Goal: Information Seeking & Learning: Learn about a topic

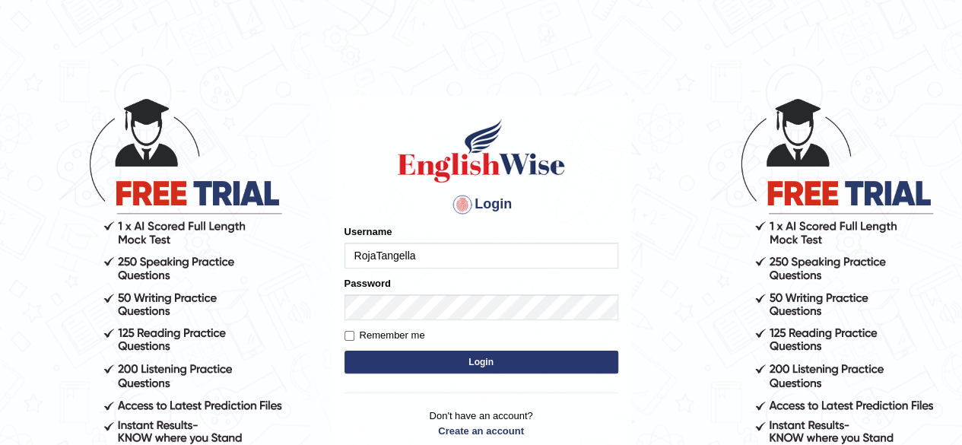
type input "RojaTangella"
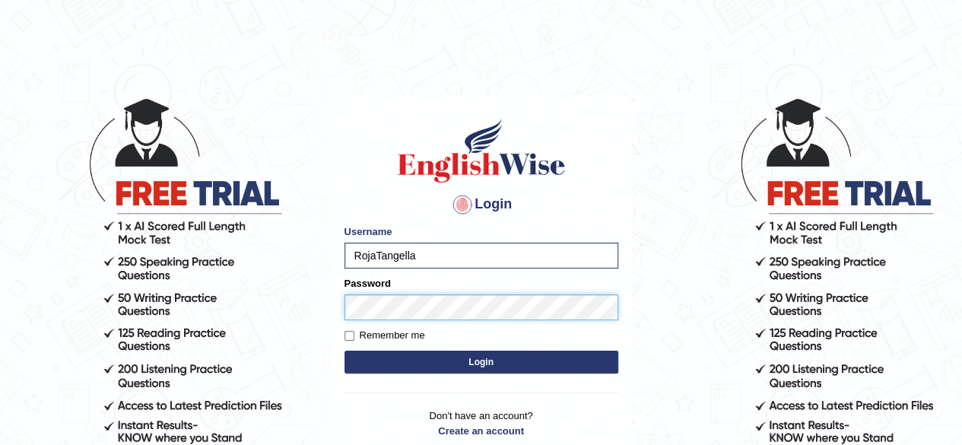
click at [344, 350] on button "Login" at bounding box center [481, 361] width 274 height 23
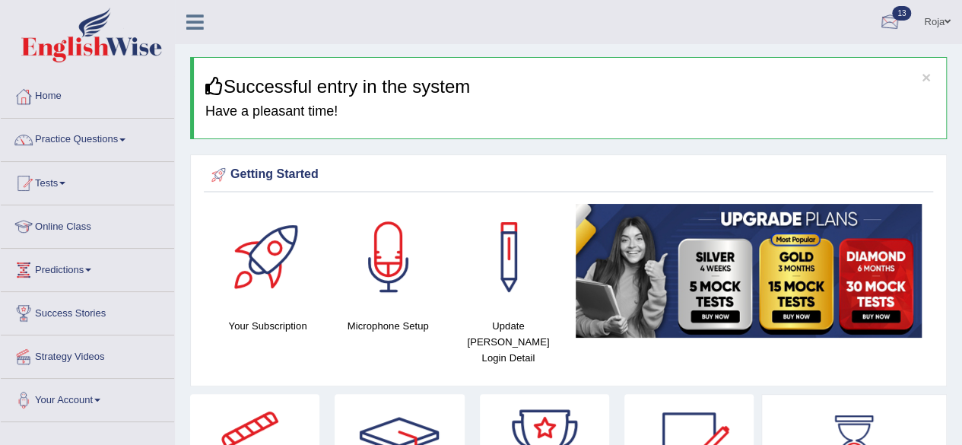
click at [900, 21] on link "13" at bounding box center [890, 20] width 46 height 40
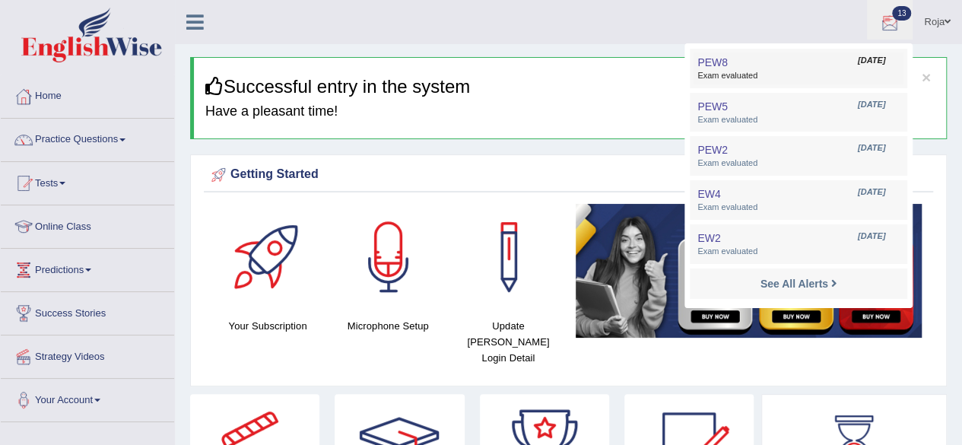
click at [795, 69] on link "PEW8 Aug 29, 2025 Exam evaluated" at bounding box center [798, 68] width 210 height 32
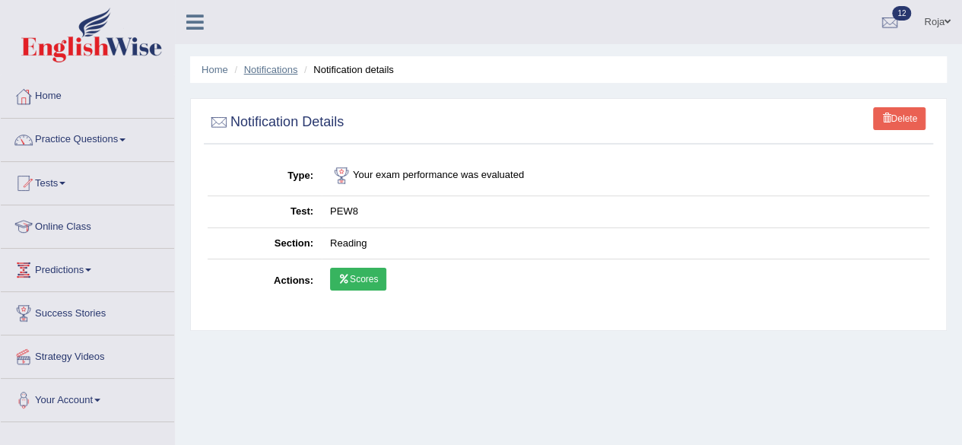
click at [271, 66] on link "Notifications" at bounding box center [271, 69] width 54 height 11
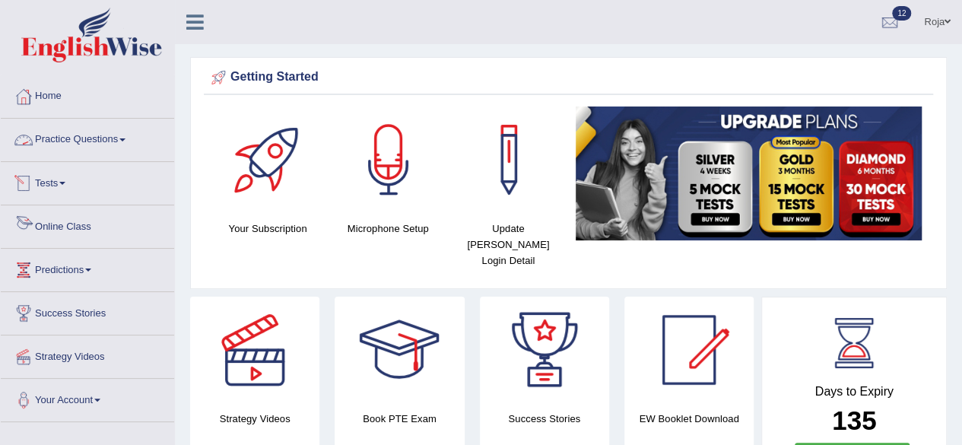
click at [61, 179] on link "Tests" at bounding box center [87, 181] width 173 height 38
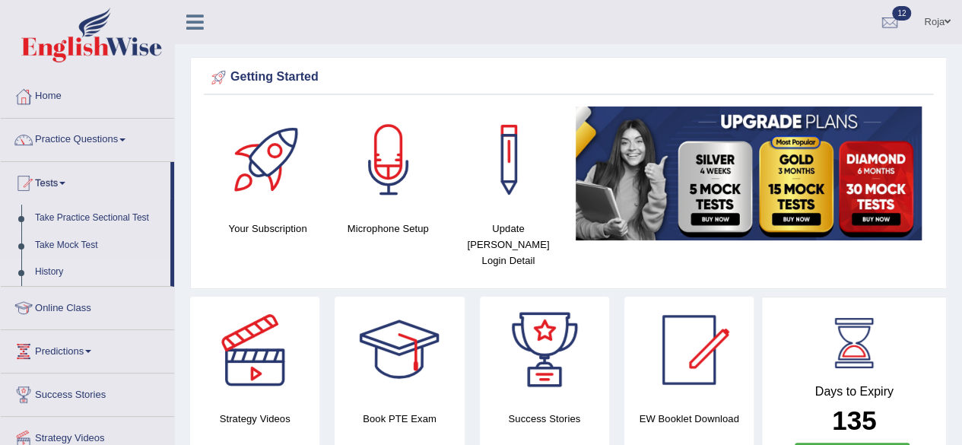
click at [46, 270] on link "History" at bounding box center [99, 271] width 142 height 27
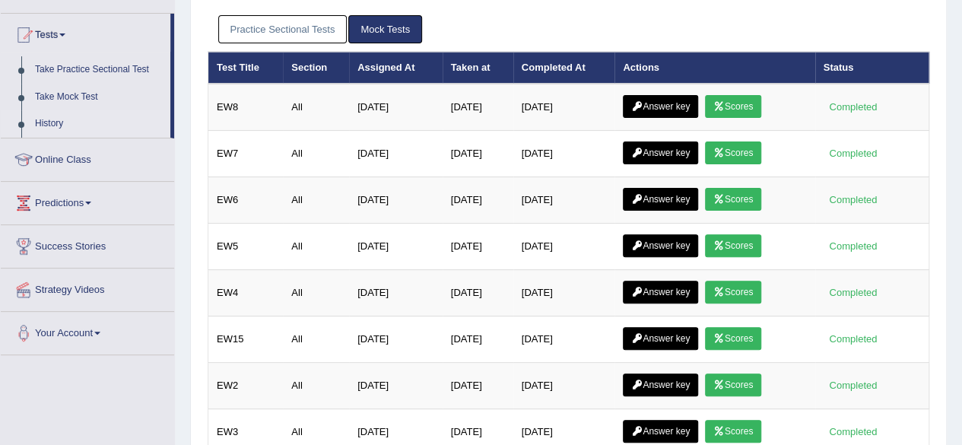
scroll to position [149, 0]
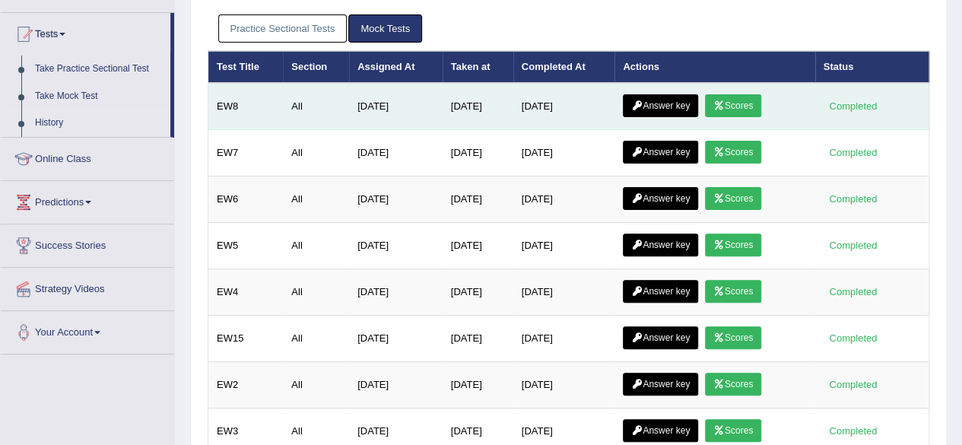
click at [637, 101] on icon at bounding box center [636, 105] width 11 height 9
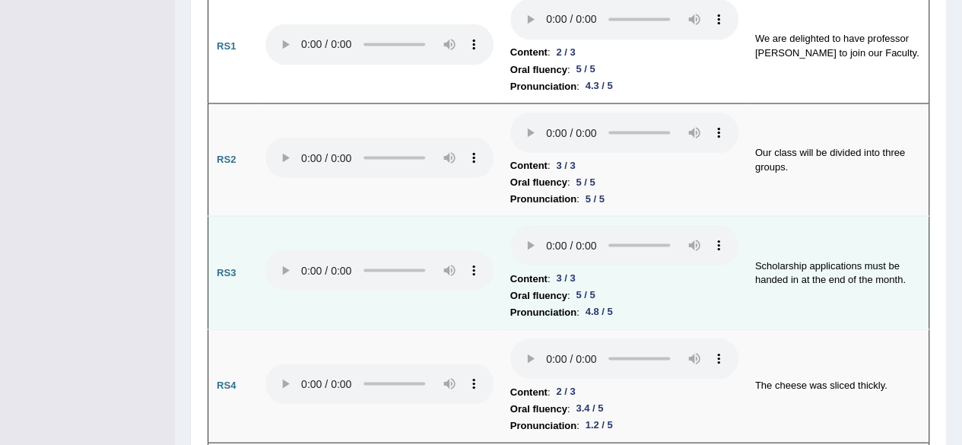
scroll to position [1392, 0]
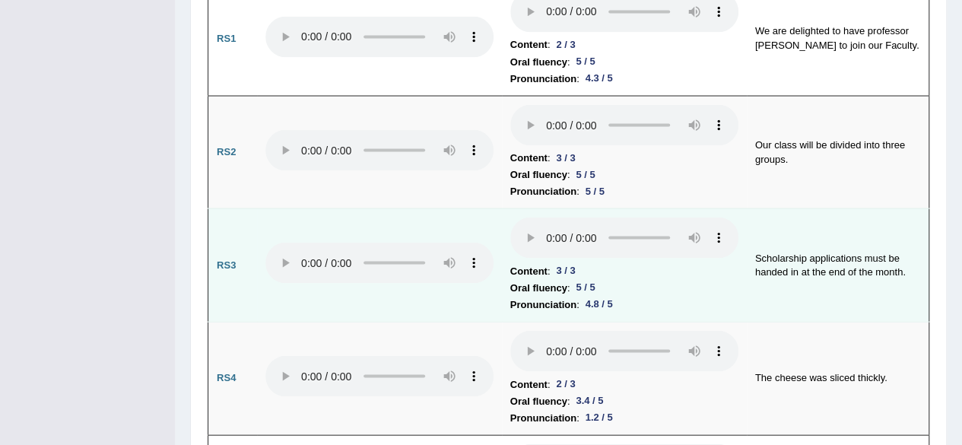
drag, startPoint x: 970, startPoint y: 37, endPoint x: 908, endPoint y: 129, distance: 111.1
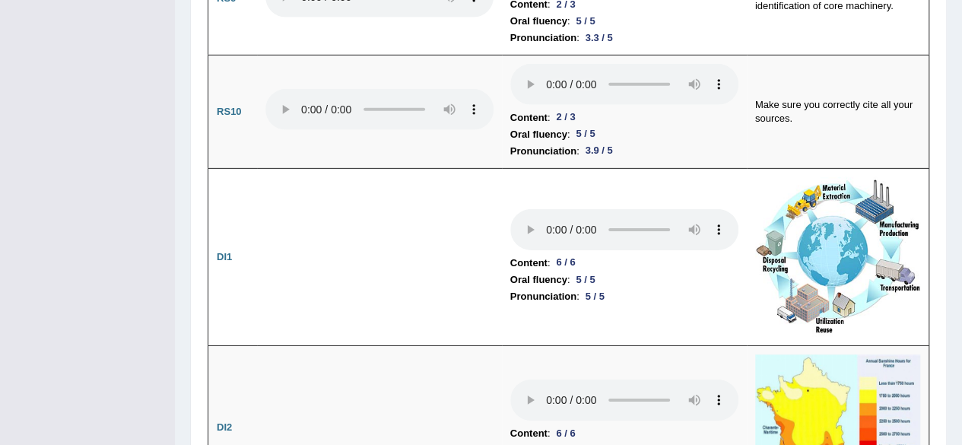
scroll to position [0, 0]
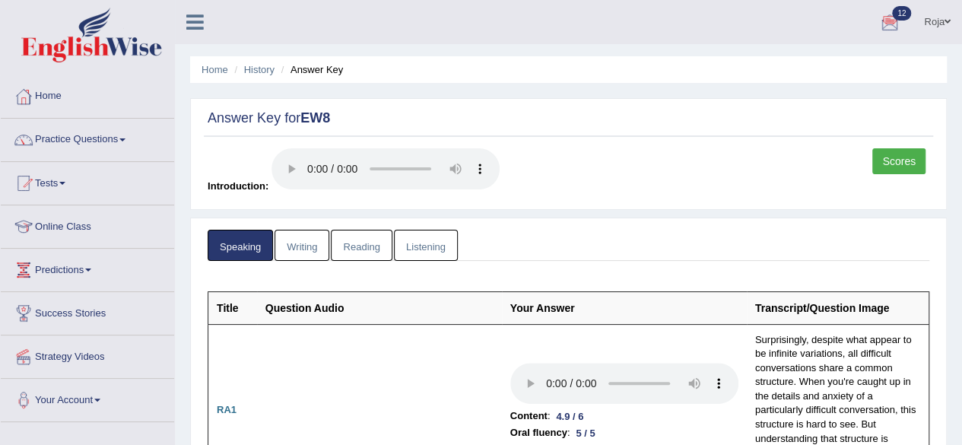
click at [323, 249] on link "Writing" at bounding box center [301, 245] width 55 height 31
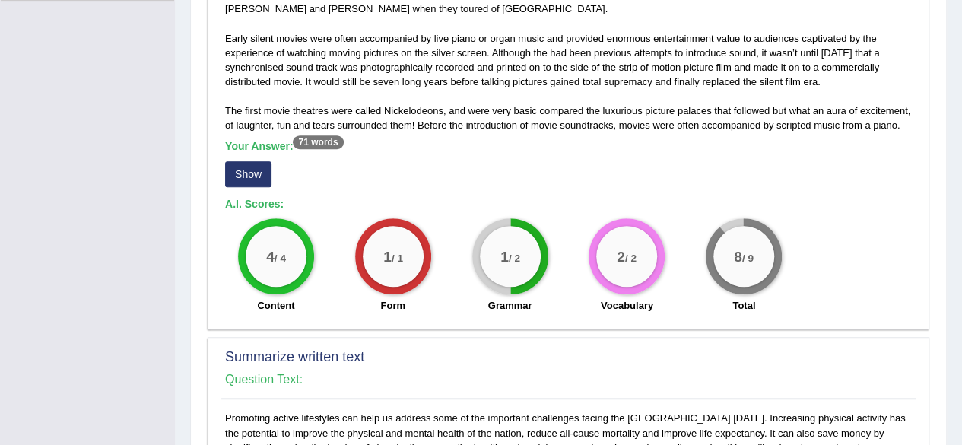
scroll to position [436, 0]
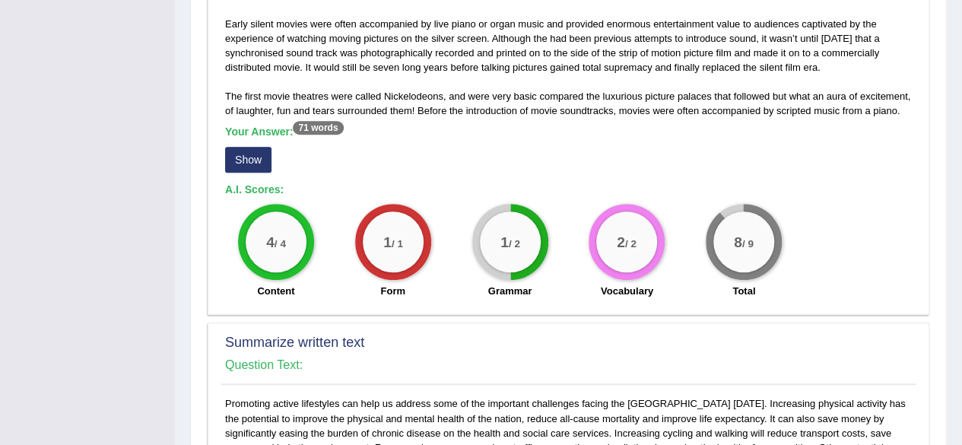
click at [257, 155] on button "Show" at bounding box center [248, 160] width 46 height 26
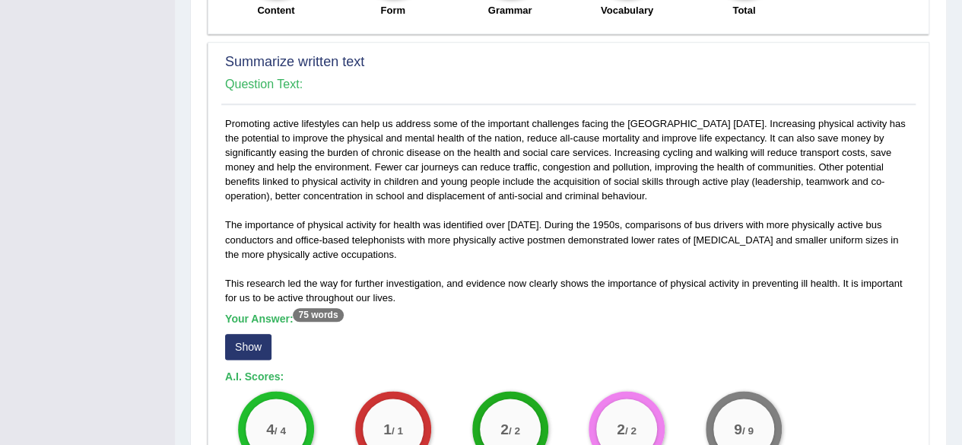
scroll to position [839, 0]
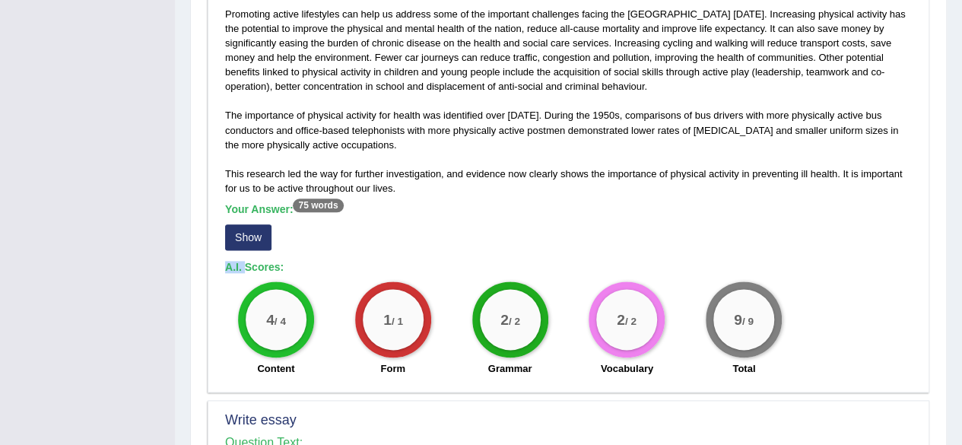
drag, startPoint x: 245, startPoint y: 265, endPoint x: 265, endPoint y: 260, distance: 20.5
click at [265, 260] on div "Promoting active lifestyles can help us address some of the important challenge…" at bounding box center [568, 195] width 694 height 377
click at [261, 250] on button "Show" at bounding box center [248, 237] width 46 height 26
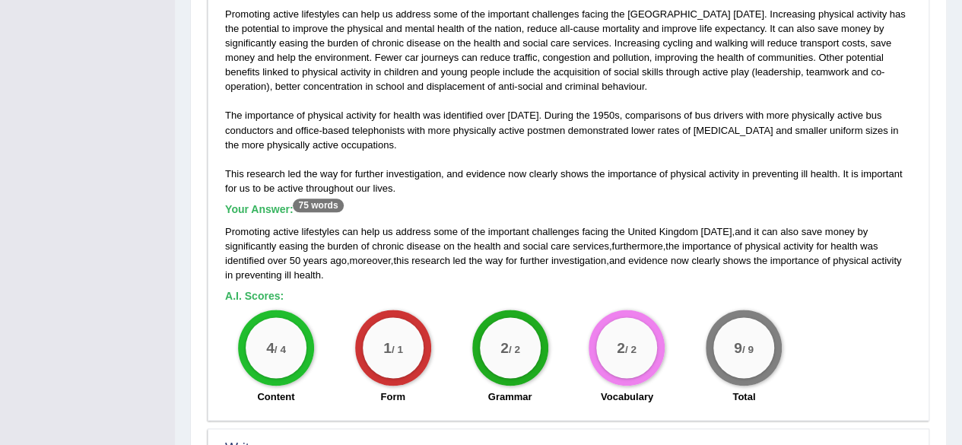
click at [825, 237] on span "money" at bounding box center [840, 231] width 30 height 11
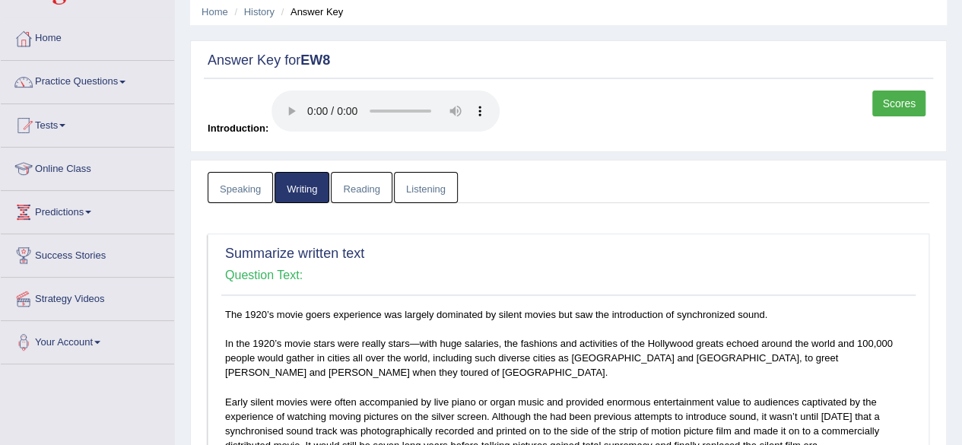
scroll to position [0, 0]
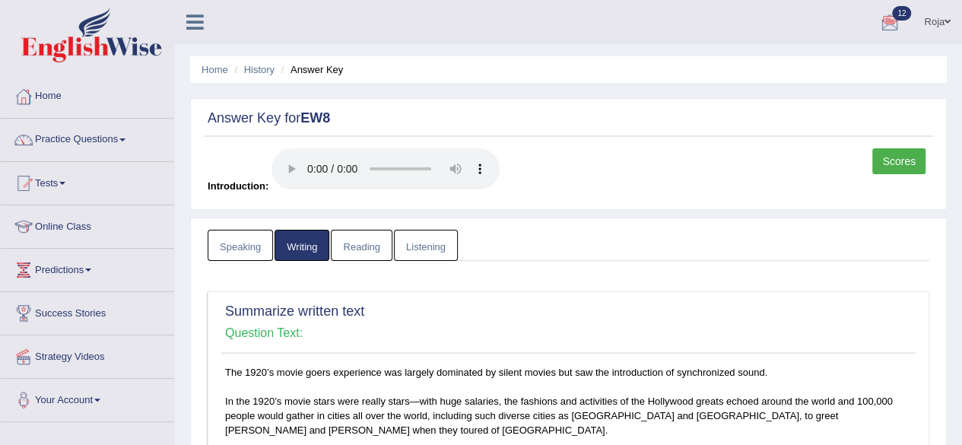
click at [356, 243] on link "Reading" at bounding box center [361, 245] width 61 height 31
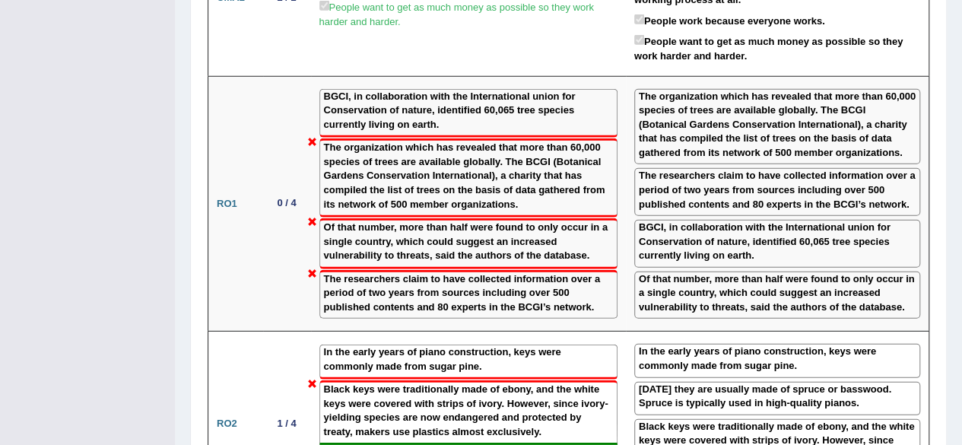
scroll to position [2072, 0]
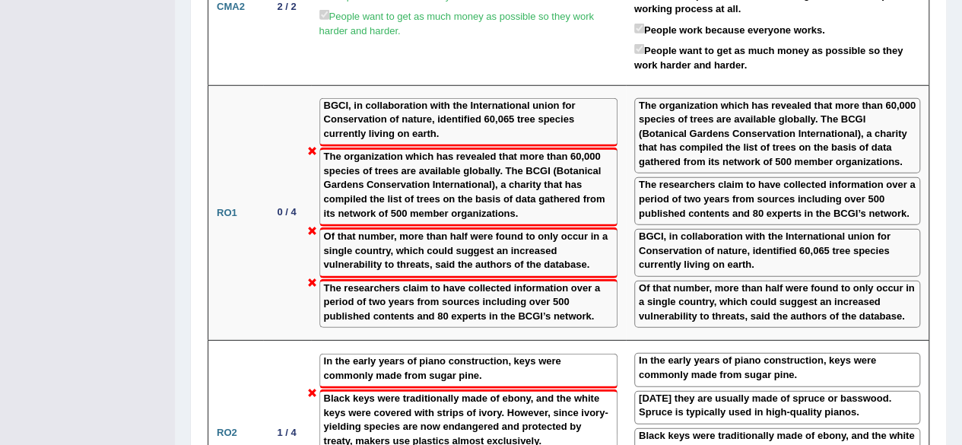
drag, startPoint x: 953, startPoint y: 282, endPoint x: 967, endPoint y: 256, distance: 29.2
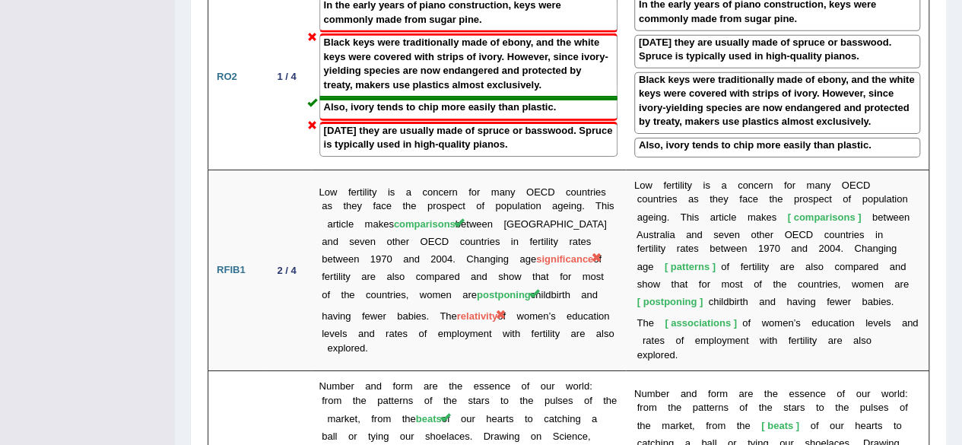
scroll to position [2446, 0]
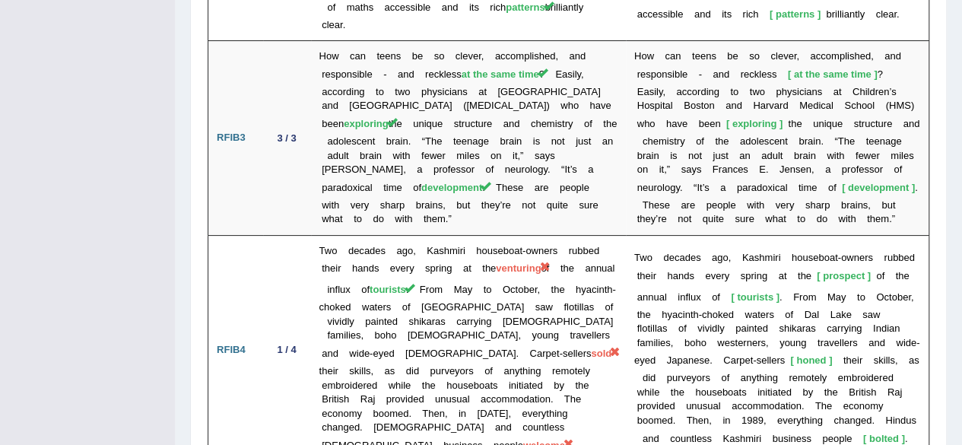
scroll to position [2952, 0]
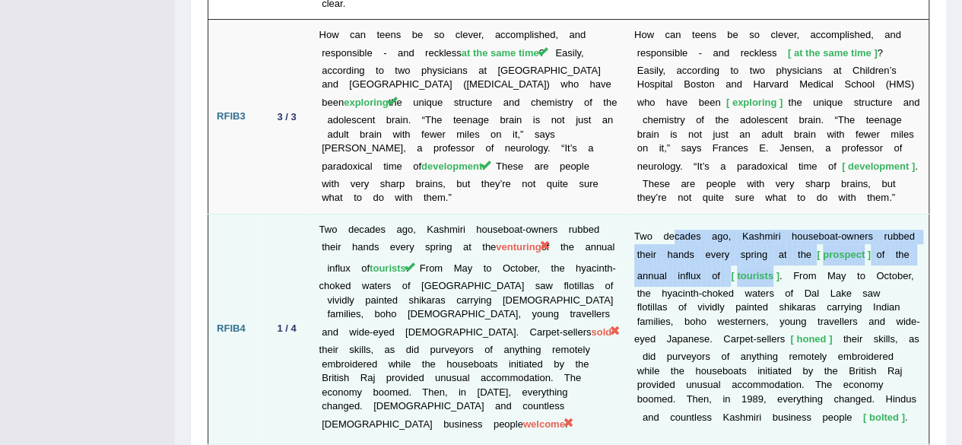
drag, startPoint x: 774, startPoint y: 176, endPoint x: 670, endPoint y: 142, distance: 109.6
click at [670, 214] on td "T w o d e c a d e s a g o , K a s h m i r i h o u s e b o a t - o w n e r s r u…" at bounding box center [777, 329] width 303 height 230
click at [740, 270] on span "tourists" at bounding box center [754, 275] width 49 height 11
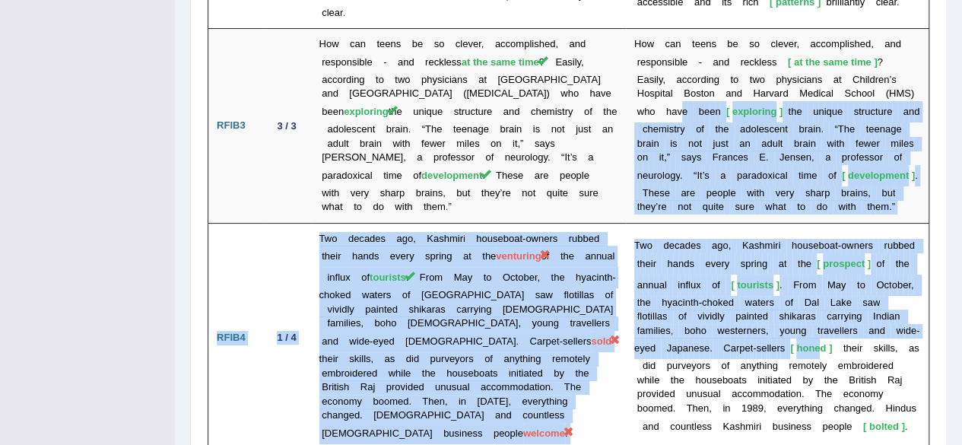
drag, startPoint x: 781, startPoint y: 235, endPoint x: 607, endPoint y: -66, distance: 348.1
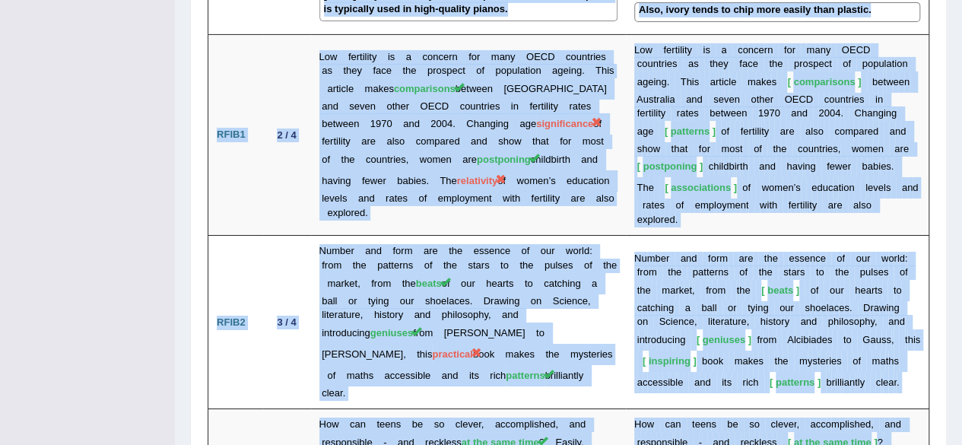
scroll to position [2174, 0]
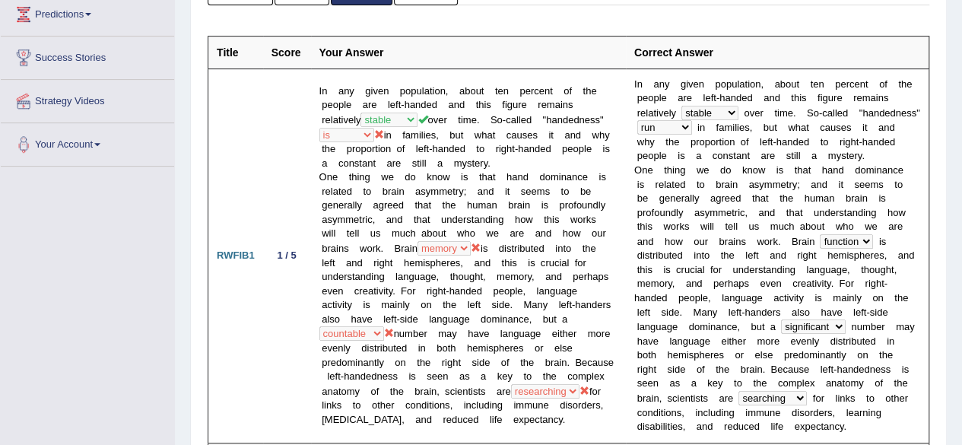
scroll to position [0, 0]
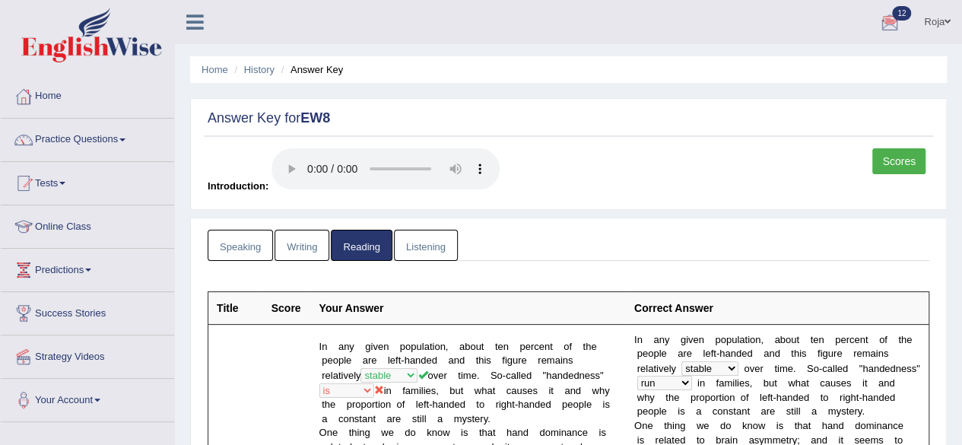
click at [433, 244] on link "Listening" at bounding box center [426, 245] width 64 height 31
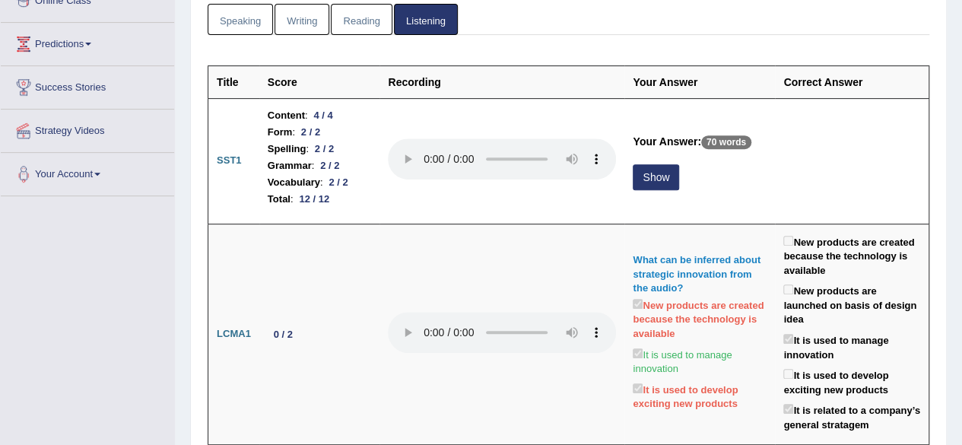
scroll to position [231, 0]
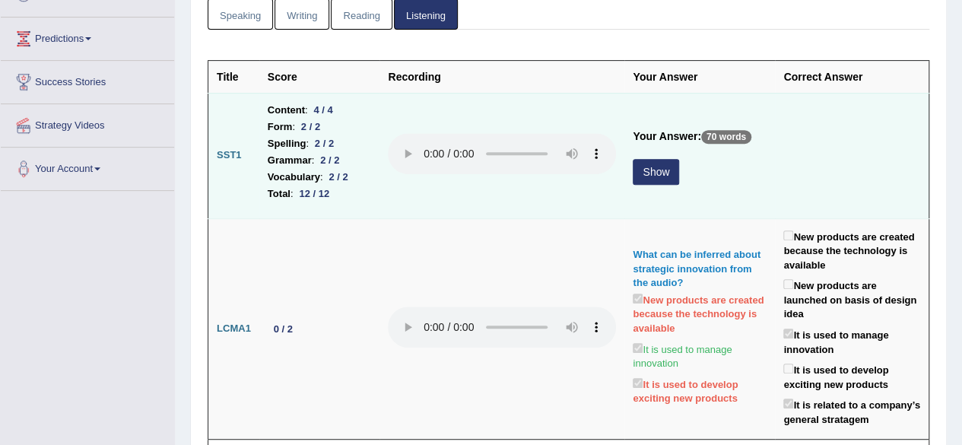
click at [624, 169] on td "Your Answer: 70 words Show" at bounding box center [699, 155] width 151 height 125
click at [648, 168] on button "Show" at bounding box center [655, 172] width 46 height 26
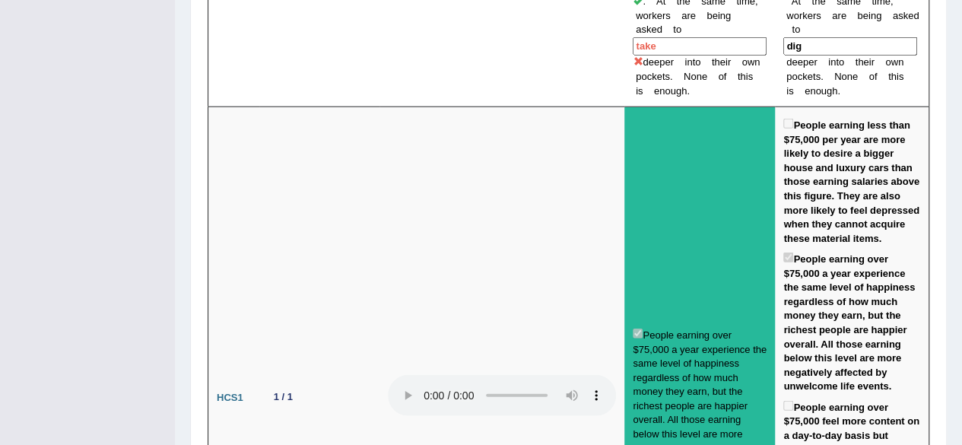
scroll to position [2017, 0]
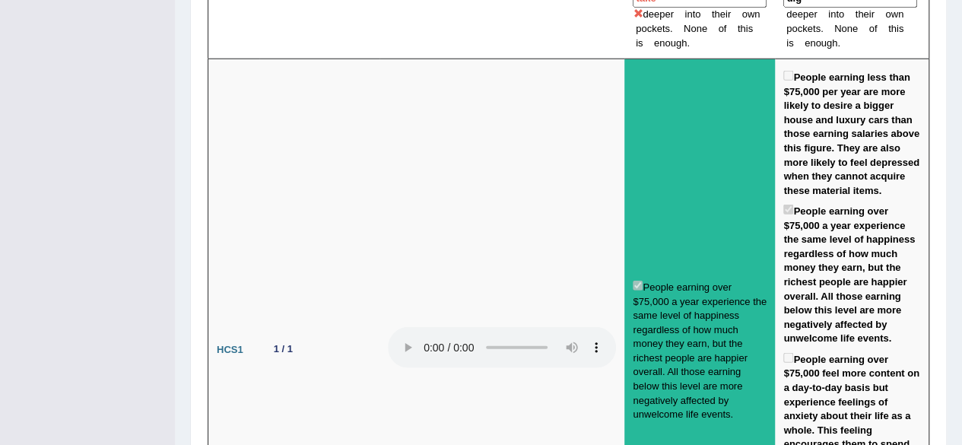
drag, startPoint x: 961, startPoint y: 212, endPoint x: 972, endPoint y: 204, distance: 13.7
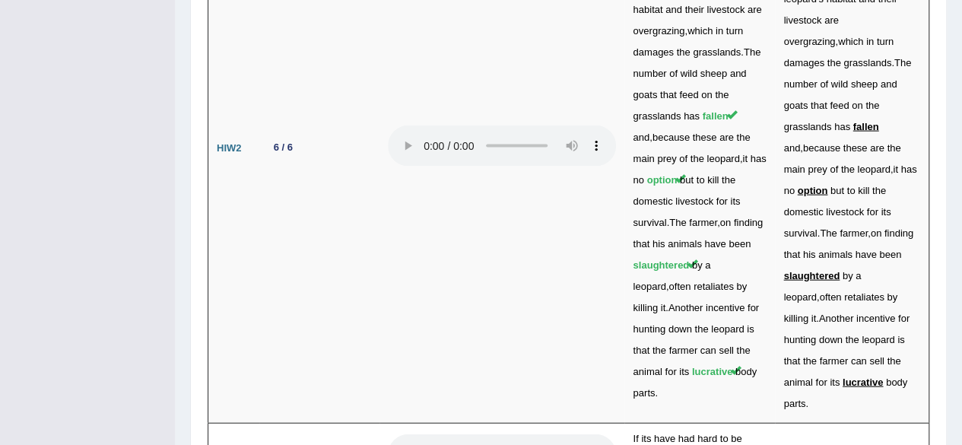
scroll to position [4465, 0]
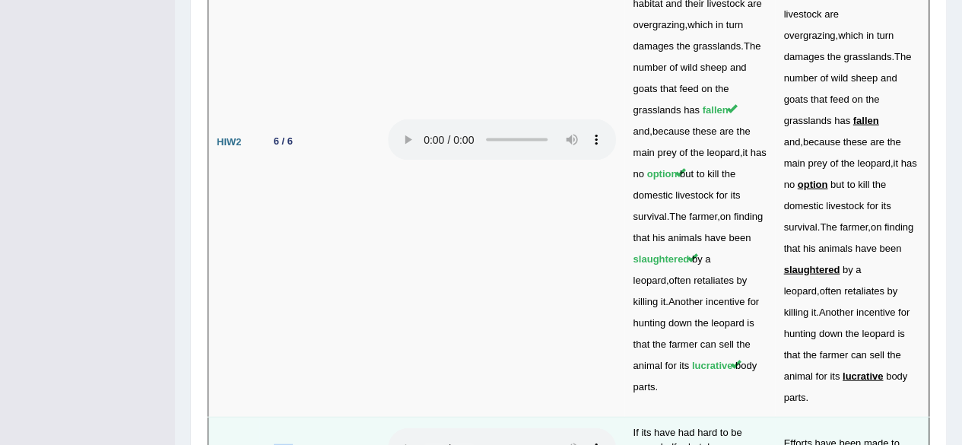
drag, startPoint x: 263, startPoint y: 204, endPoint x: 306, endPoint y: 204, distance: 42.6
click at [306, 417] on td "2 / 8" at bounding box center [319, 450] width 121 height 67
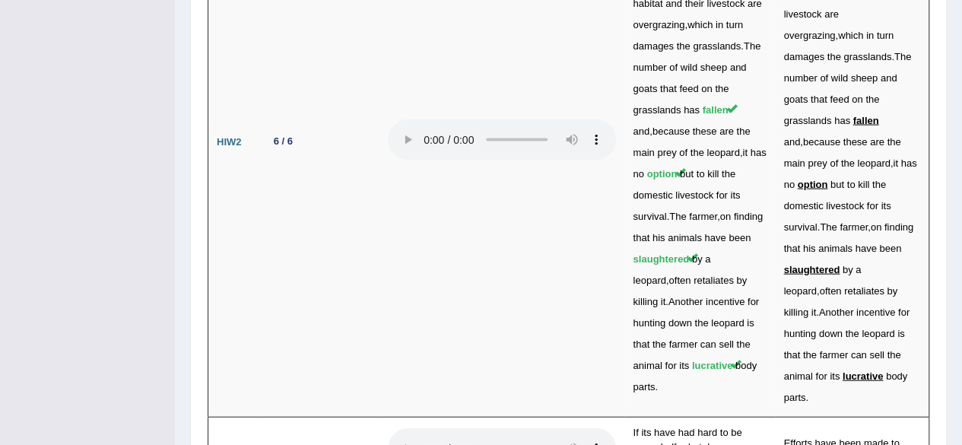
drag, startPoint x: 268, startPoint y: 265, endPoint x: 307, endPoint y: 271, distance: 39.9
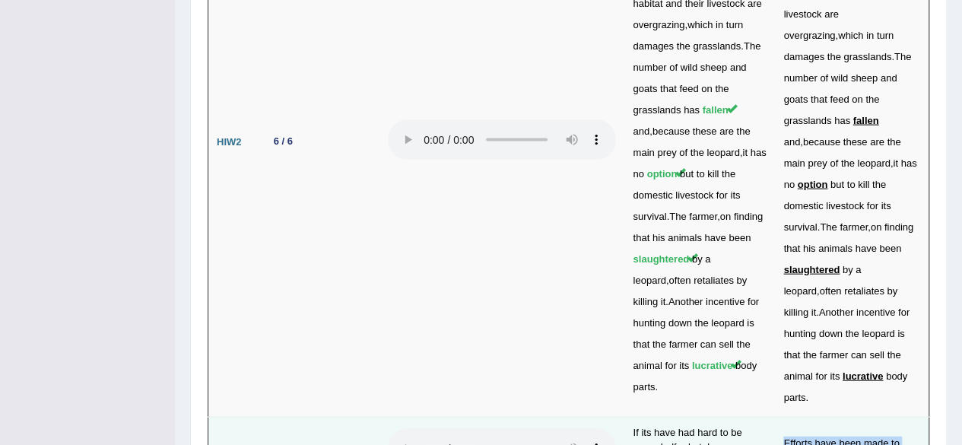
drag, startPoint x: 777, startPoint y: 195, endPoint x: 905, endPoint y: 214, distance: 129.2
click at [905, 417] on td "Efforts have been made to reduce harmful emissions." at bounding box center [852, 450] width 154 height 67
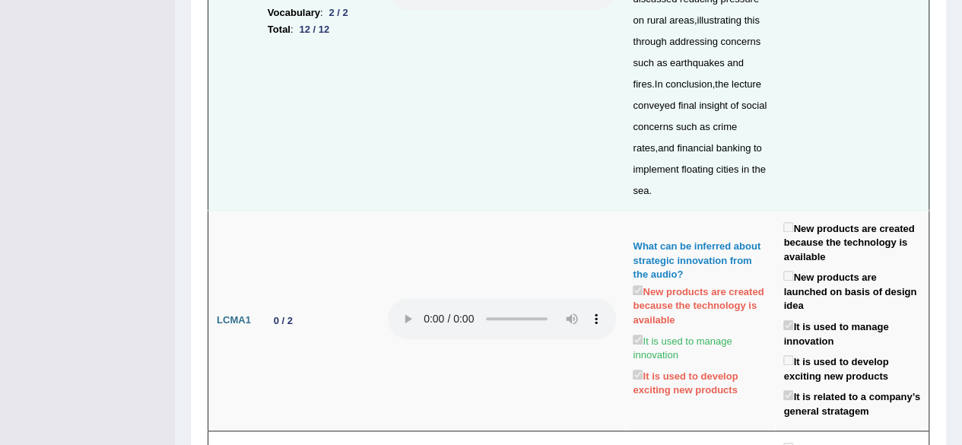
scroll to position [0, 0]
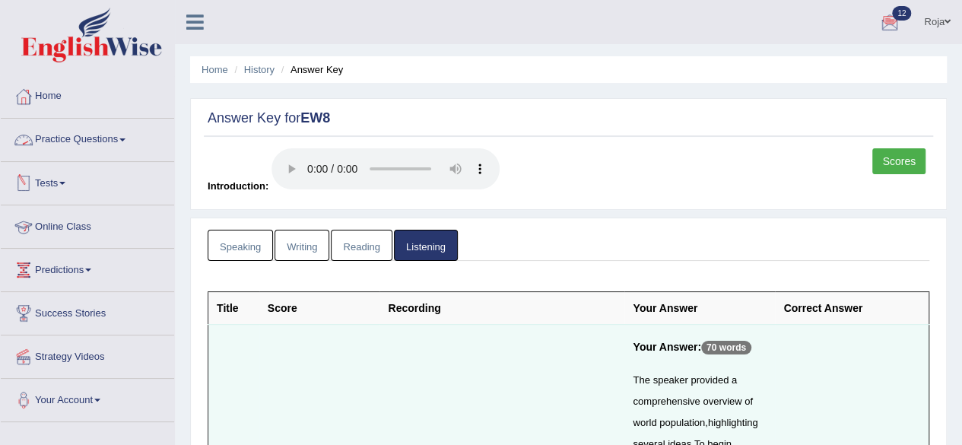
click at [59, 176] on link "Tests" at bounding box center [87, 181] width 173 height 38
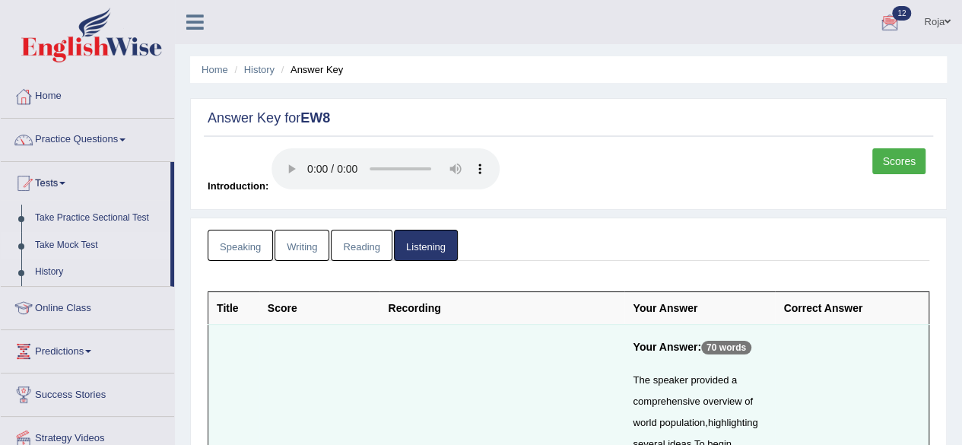
click at [65, 244] on link "Take Mock Test" at bounding box center [99, 245] width 142 height 27
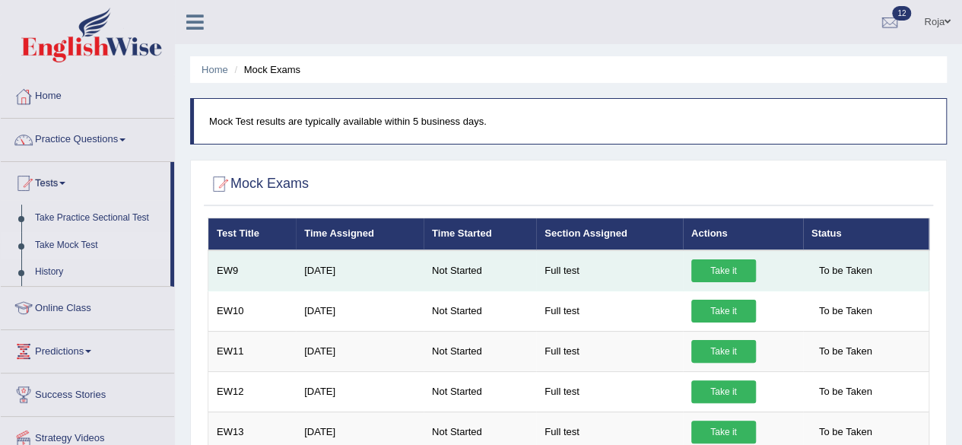
click at [739, 273] on link "Take it" at bounding box center [723, 270] width 65 height 23
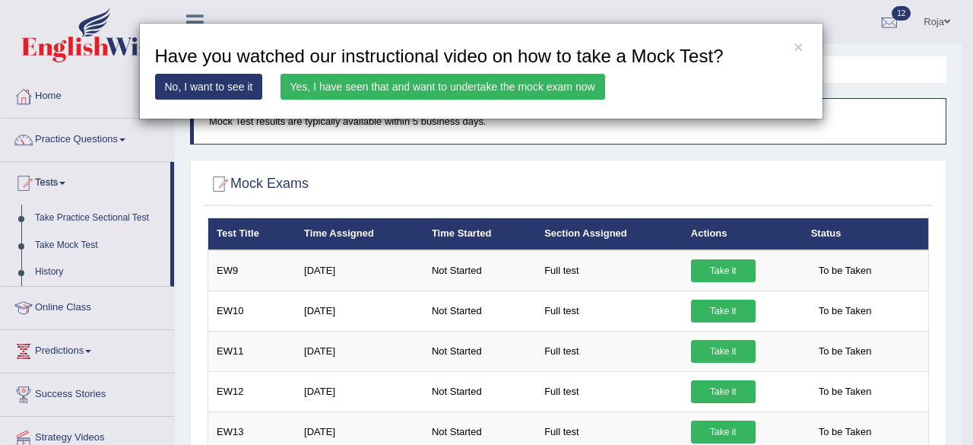
click at [556, 87] on link "Yes, I have seen that and want to undertake the mock exam now" at bounding box center [442, 87] width 325 height 26
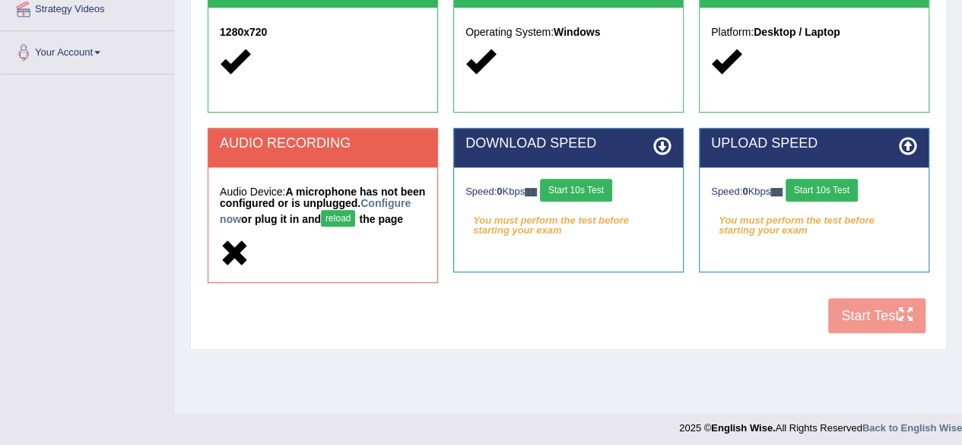
scroll to position [353, 0]
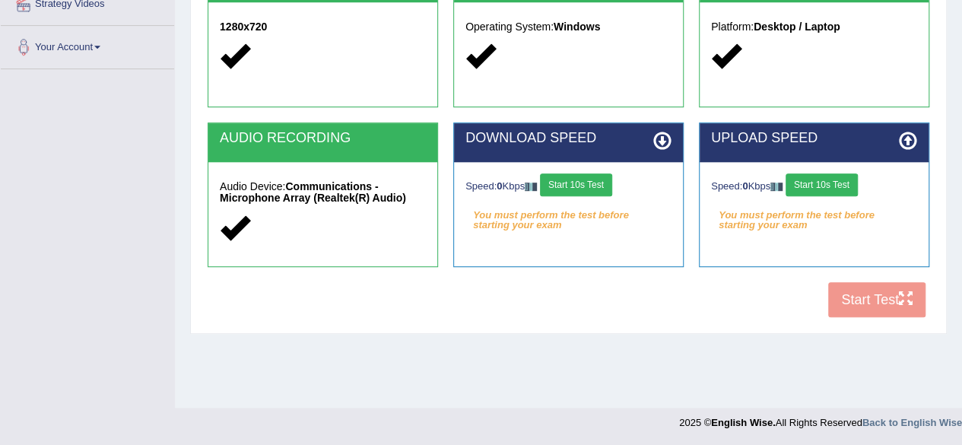
click at [585, 192] on button "Start 10s Test" at bounding box center [576, 184] width 72 height 23
click at [822, 182] on button "Start 10s Test" at bounding box center [821, 184] width 72 height 23
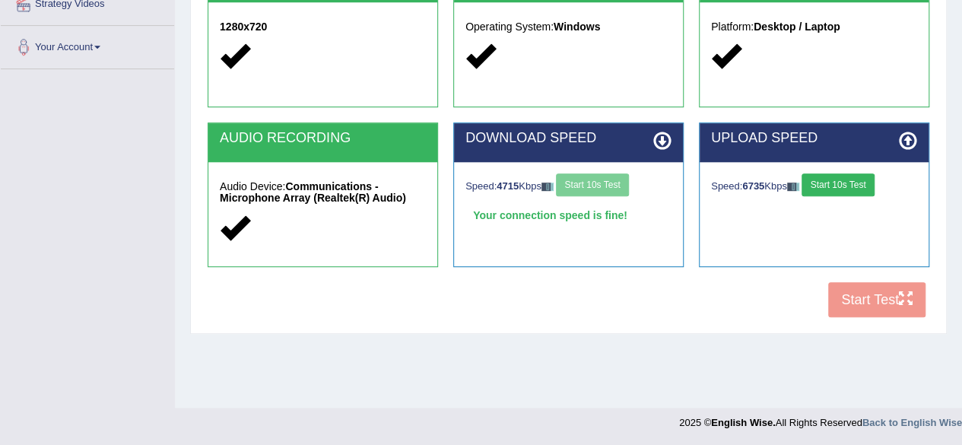
click at [854, 181] on button "Start 10s Test" at bounding box center [837, 184] width 72 height 23
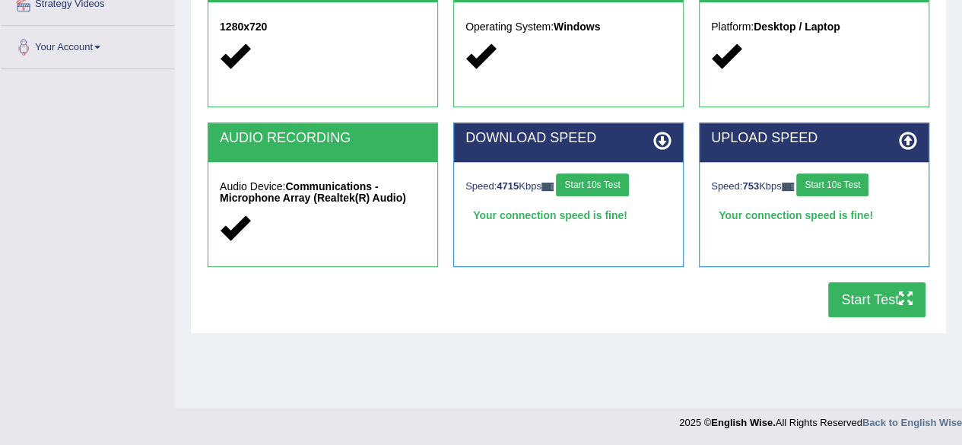
click at [868, 285] on button "Start Test" at bounding box center [876, 299] width 97 height 35
